Goal: Navigation & Orientation: Find specific page/section

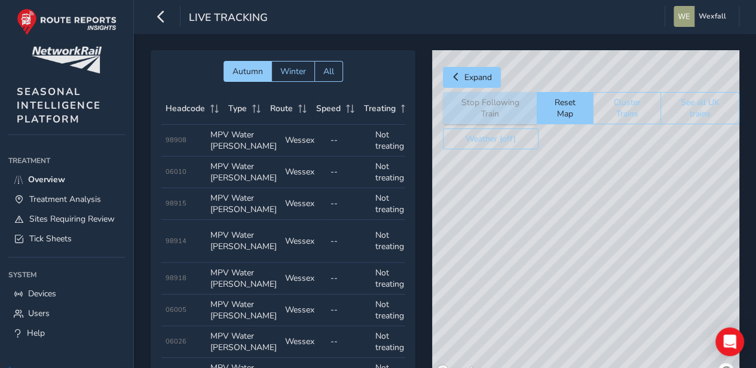
drag, startPoint x: 608, startPoint y: 280, endPoint x: 439, endPoint y: 182, distance: 195.5
click at [439, 182] on div "© Mapbox © OpenStreetMap Improve this map" at bounding box center [585, 215] width 307 height 331
drag, startPoint x: 565, startPoint y: 224, endPoint x: 422, endPoint y: 296, distance: 160.6
click at [422, 296] on div "Autumn Winter All Headcode Type Route Speed Treating Last Seen Follow Train Hea…" at bounding box center [445, 224] width 589 height 348
drag, startPoint x: 512, startPoint y: 234, endPoint x: 619, endPoint y: 387, distance: 187.2
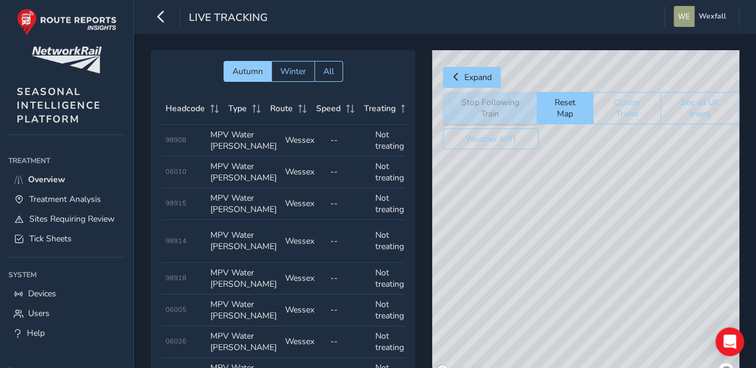
click at [619, 368] on html "Live Tracking Wexfall Colour Scheme: Dark Dim Light Logout Autumn Winter All He…" at bounding box center [378, 184] width 756 height 368
drag, startPoint x: 524, startPoint y: 293, endPoint x: 758, endPoint y: 376, distance: 248.4
click at [756, 368] on html "Live Tracking Wexfall Colour Scheme: Dark Dim Light Logout Autumn Winter All He…" at bounding box center [378, 184] width 756 height 368
drag, startPoint x: 589, startPoint y: 286, endPoint x: 602, endPoint y: 389, distance: 103.7
click at [602, 368] on html "Live Tracking Wexfall Colour Scheme: Dark Dim Light Logout Autumn Winter All He…" at bounding box center [378, 184] width 756 height 368
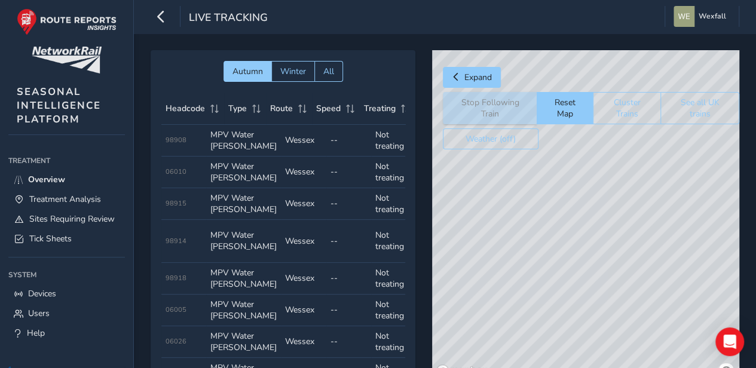
drag, startPoint x: 558, startPoint y: 243, endPoint x: 606, endPoint y: 389, distance: 153.5
click at [606, 368] on html "Live Tracking Wexfall Colour Scheme: Dark Dim Light Logout Autumn Winter All He…" at bounding box center [378, 184] width 756 height 368
